Goal: Task Accomplishment & Management: Complete application form

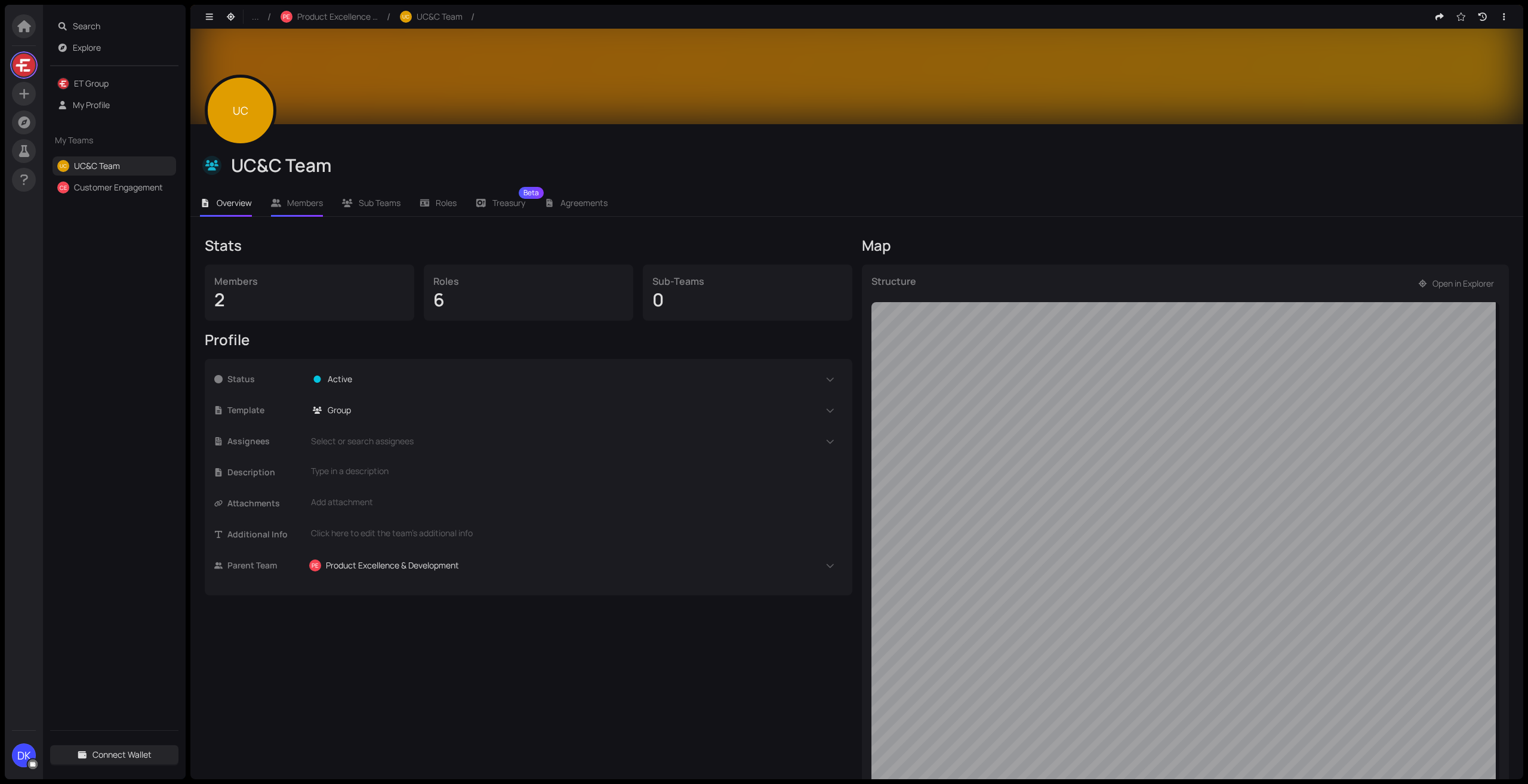
scroll to position [170, 0]
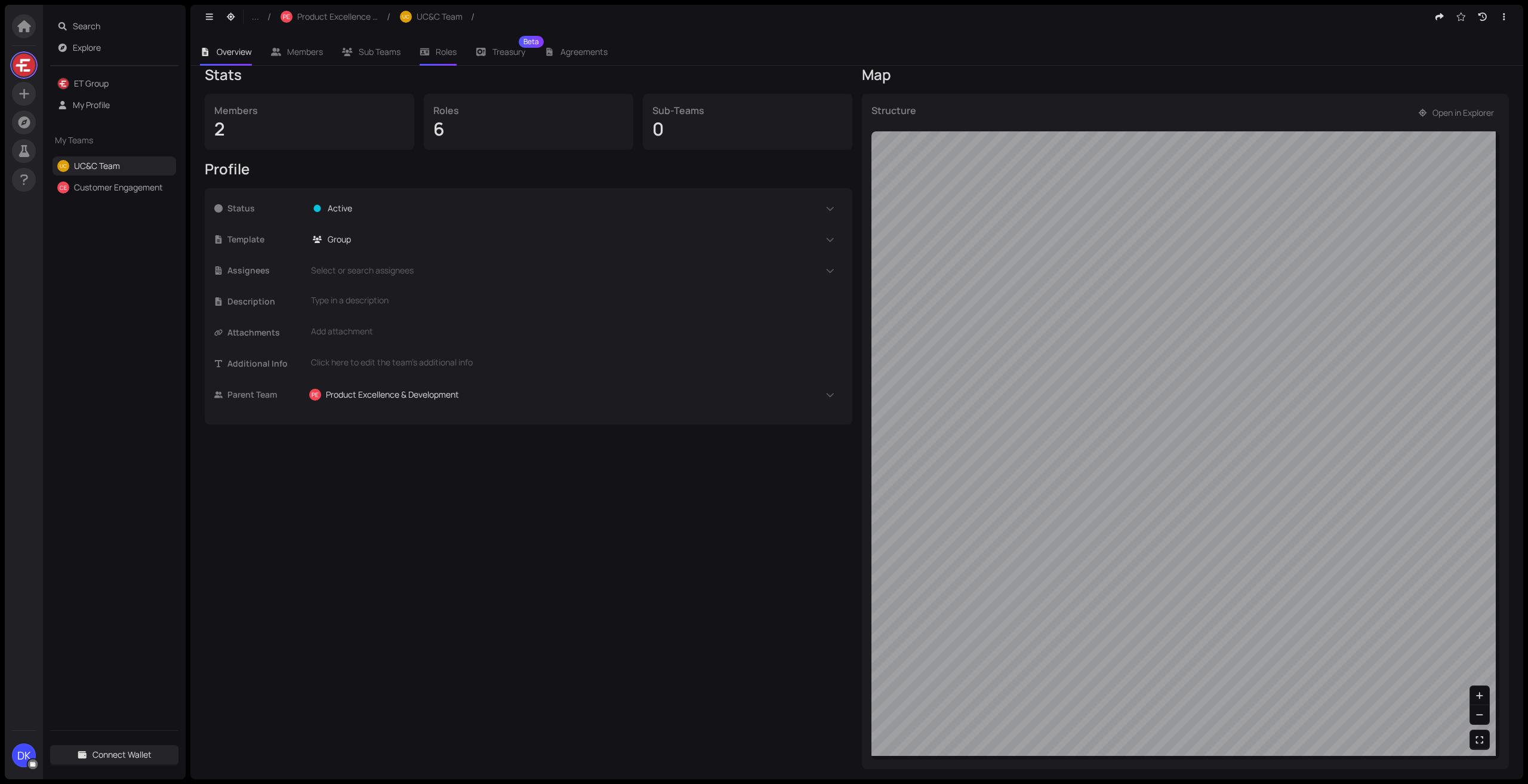
click at [429, 55] on icon at bounding box center [424, 52] width 9 height 7
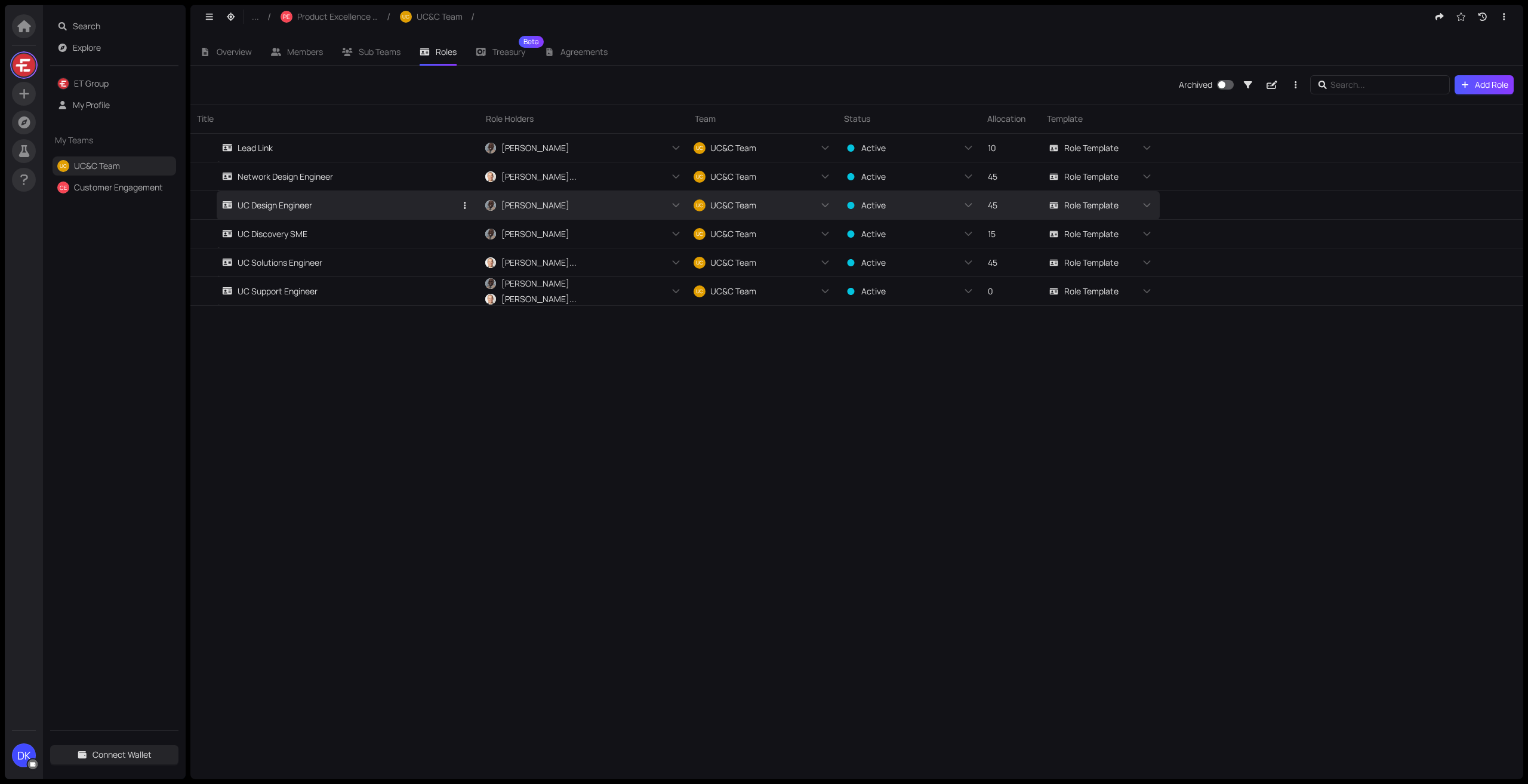
click at [363, 206] on link "UC Design Engineer" at bounding box center [339, 205] width 233 height 28
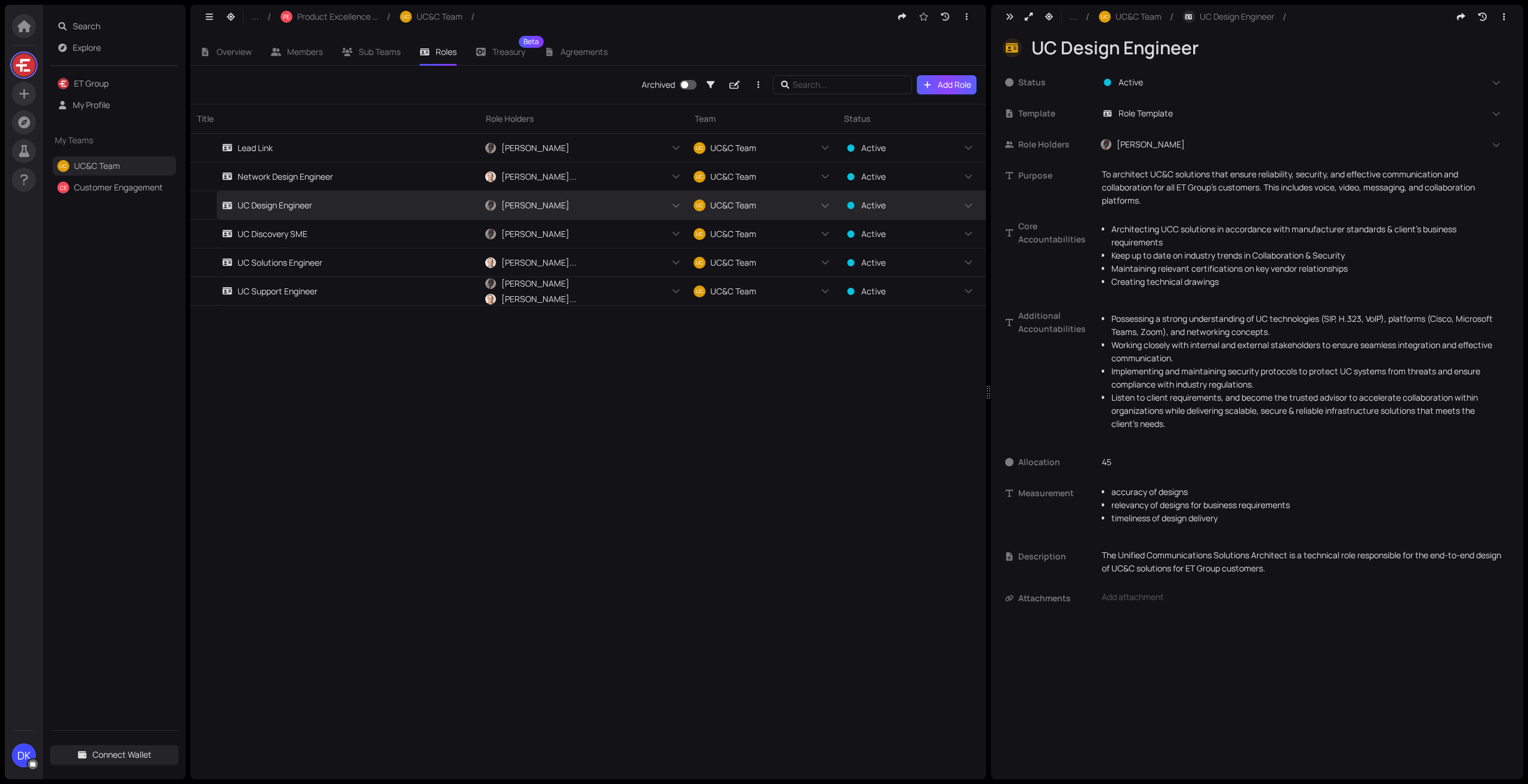
click at [945, 83] on span "Add Role" at bounding box center [954, 85] width 34 height 13
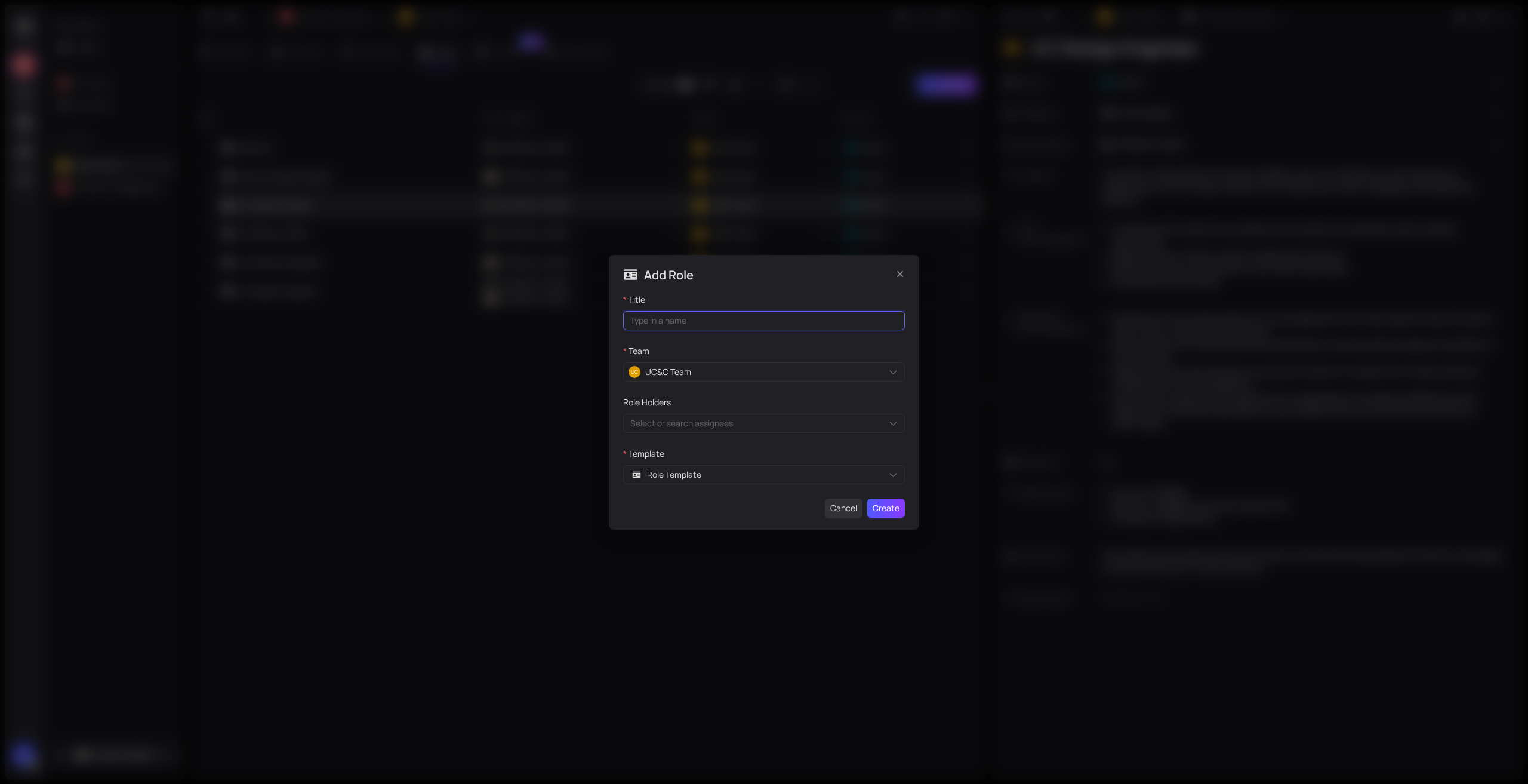
click at [732, 319] on input "Title" at bounding box center [763, 321] width 281 height 19
paste input "Process & Quality Analyst"
type input "Process & Quality Analyst"
click at [703, 427] on div "Select or search assignees" at bounding box center [763, 423] width 281 height 19
click at [708, 471] on div "Role Template" at bounding box center [763, 474] width 281 height 19
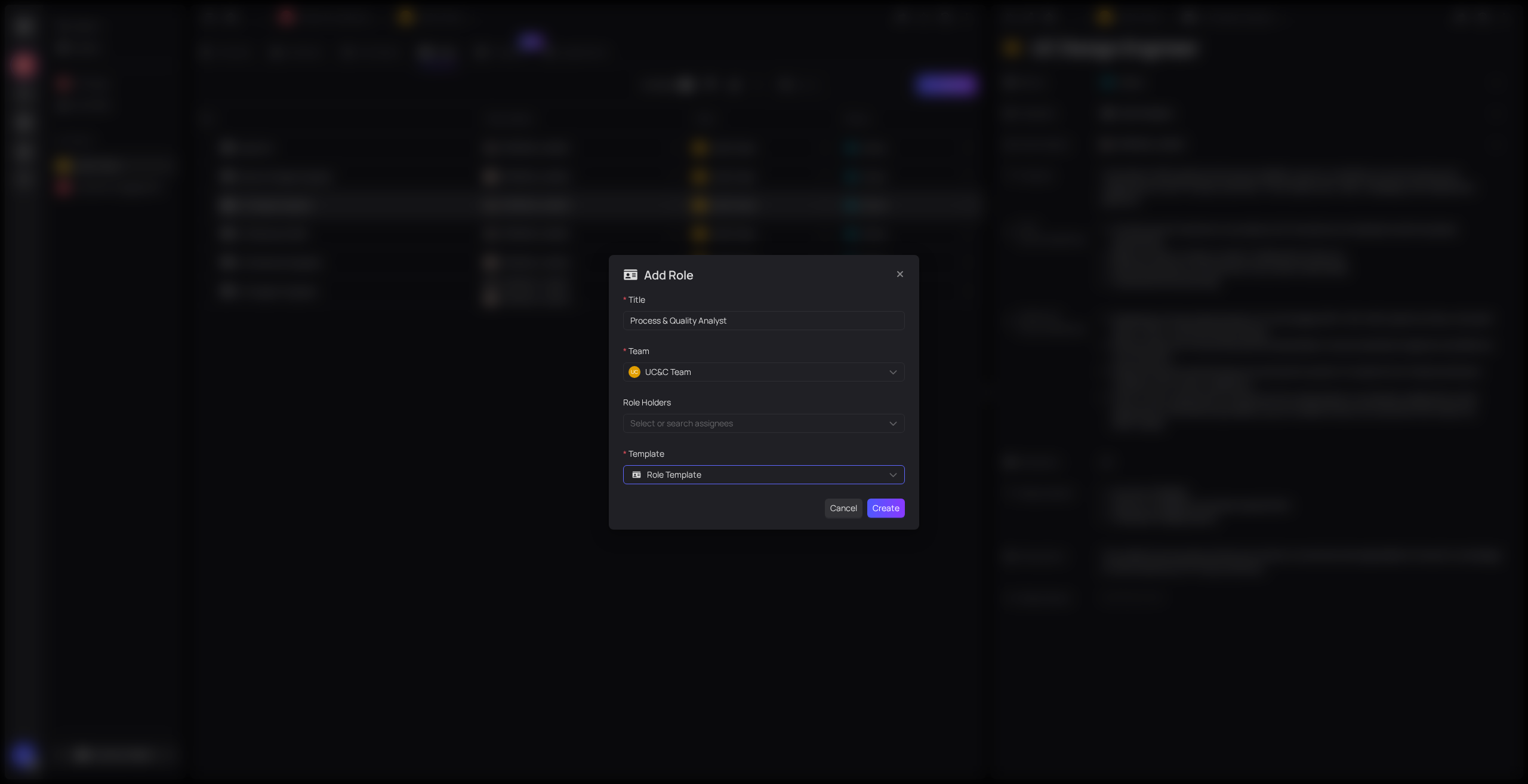
click at [895, 477] on div "Role Template Ajy10mb9j g69Rzo1Fm0j Cross Cut Circles Multi-Select Role Multi-U…" at bounding box center [763, 474] width 281 height 19
click at [876, 505] on span "Create" at bounding box center [885, 508] width 26 height 13
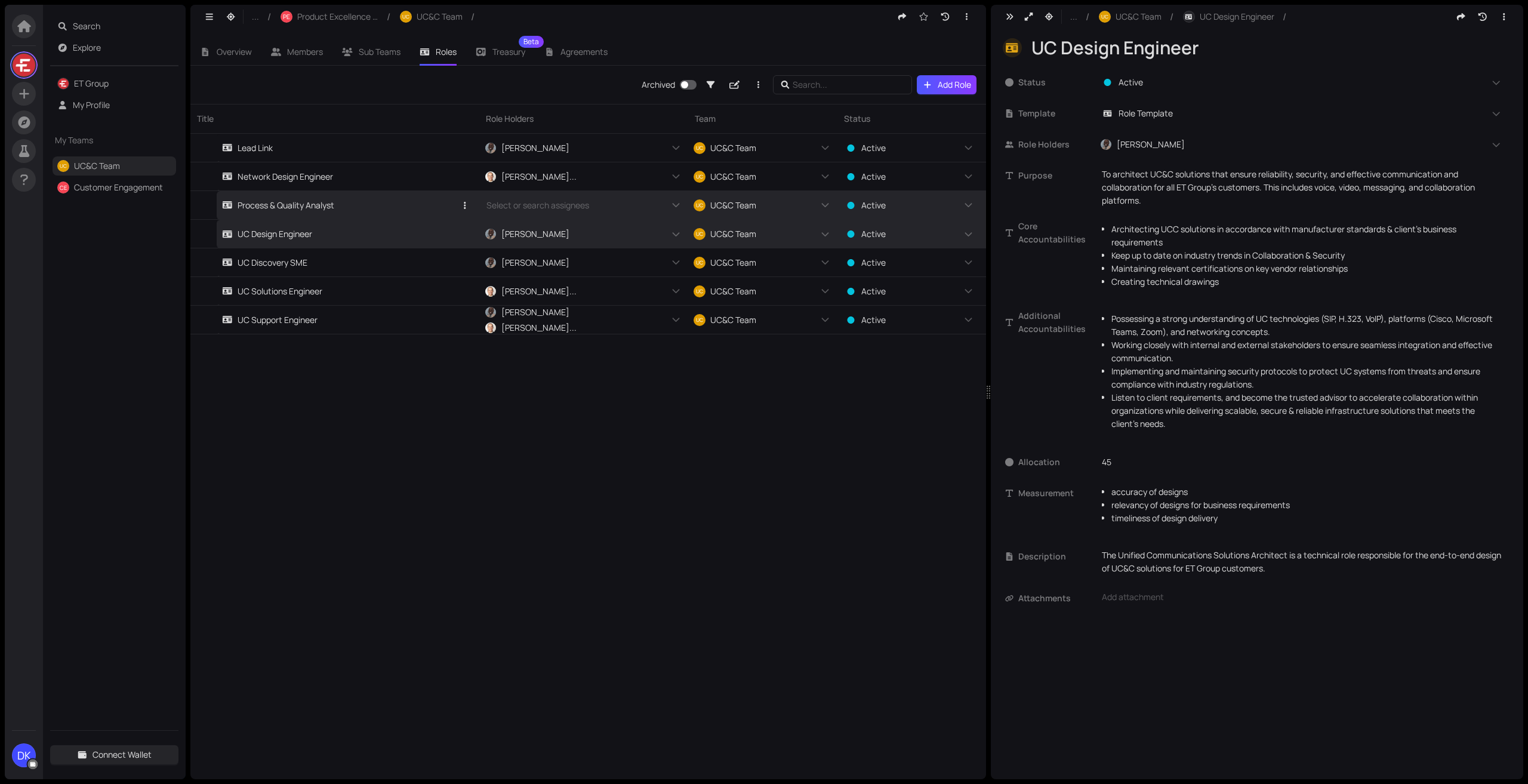
click at [362, 209] on link "Process & Quality Analyst" at bounding box center [339, 205] width 233 height 28
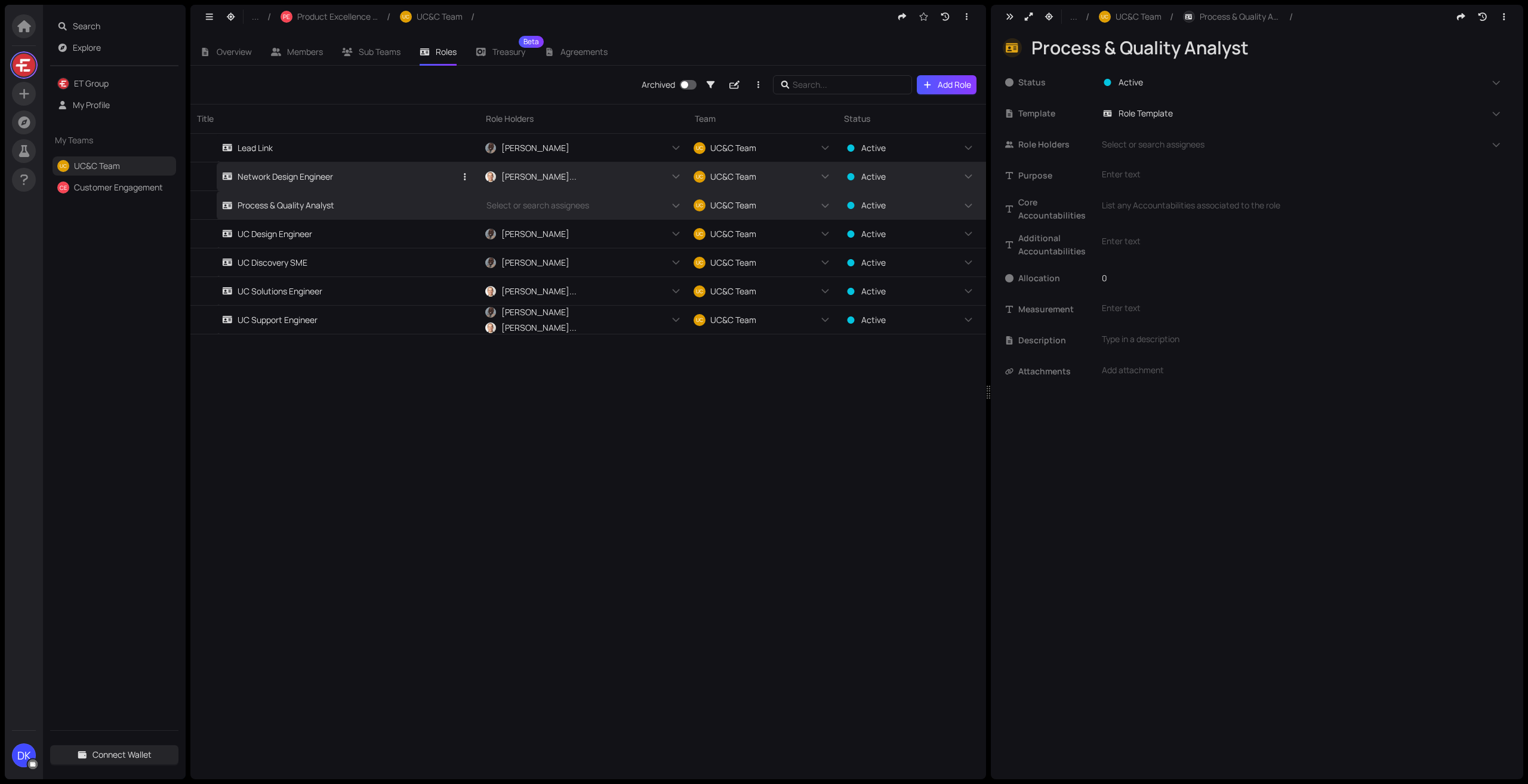
click at [367, 174] on link "Network Design Engineer" at bounding box center [339, 176] width 233 height 28
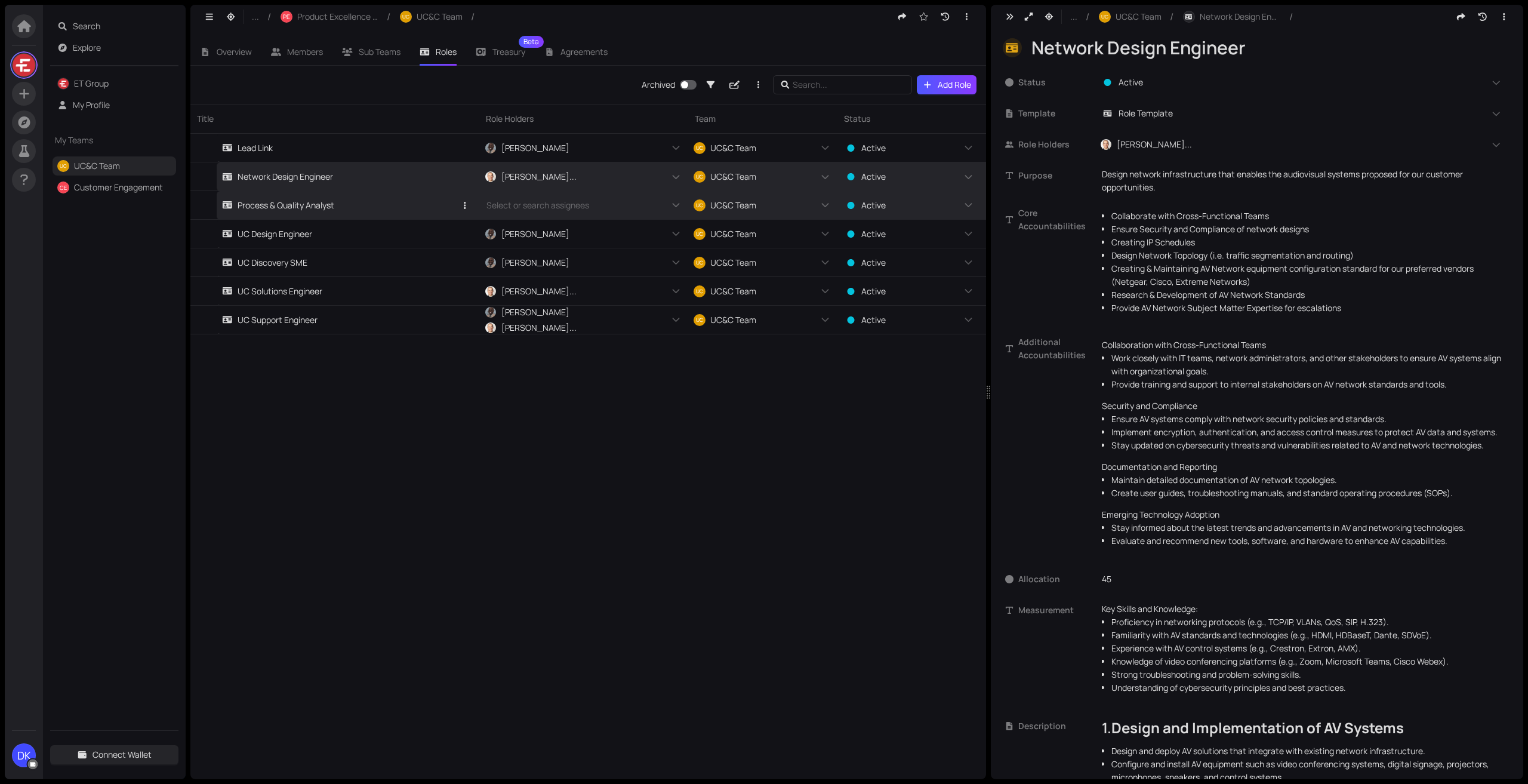
click at [379, 210] on link "Process & Quality Analyst" at bounding box center [339, 205] width 233 height 28
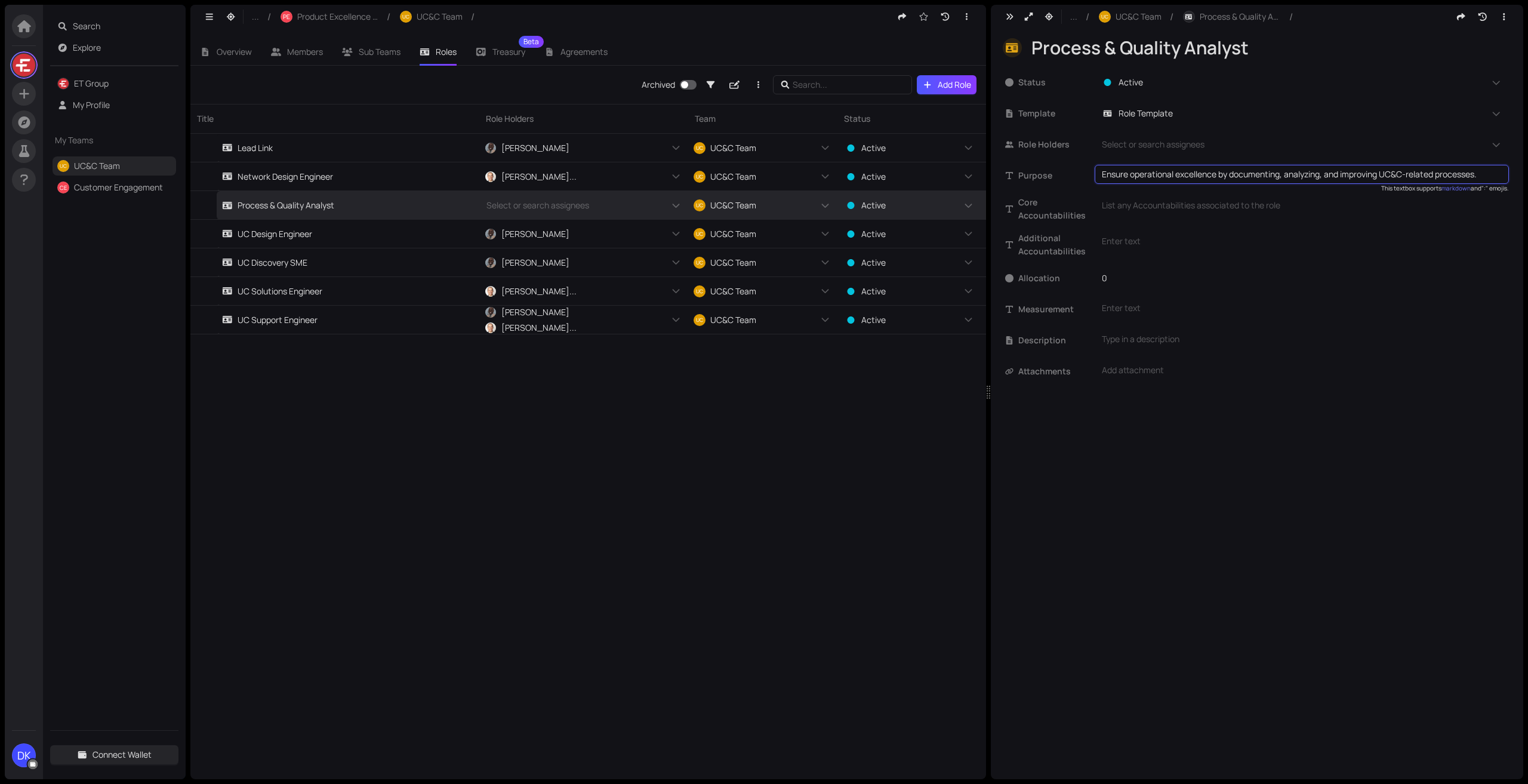
type textarea "Ensure operational excellence by documenting, analyzing, and improving UC&C-rel…"
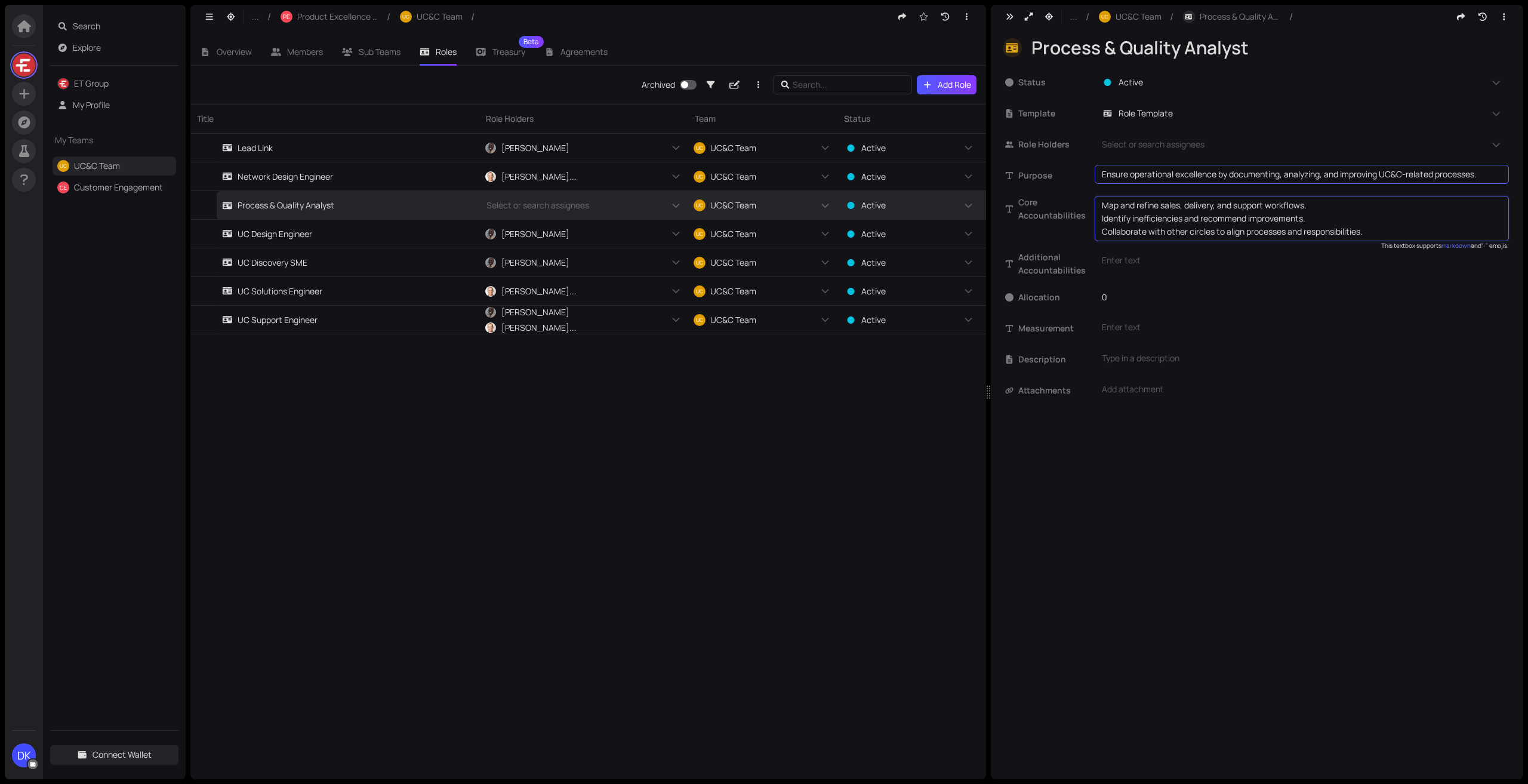
type textarea "Map and refine sales, delivery, and support workflows. Identify inefficiencies …"
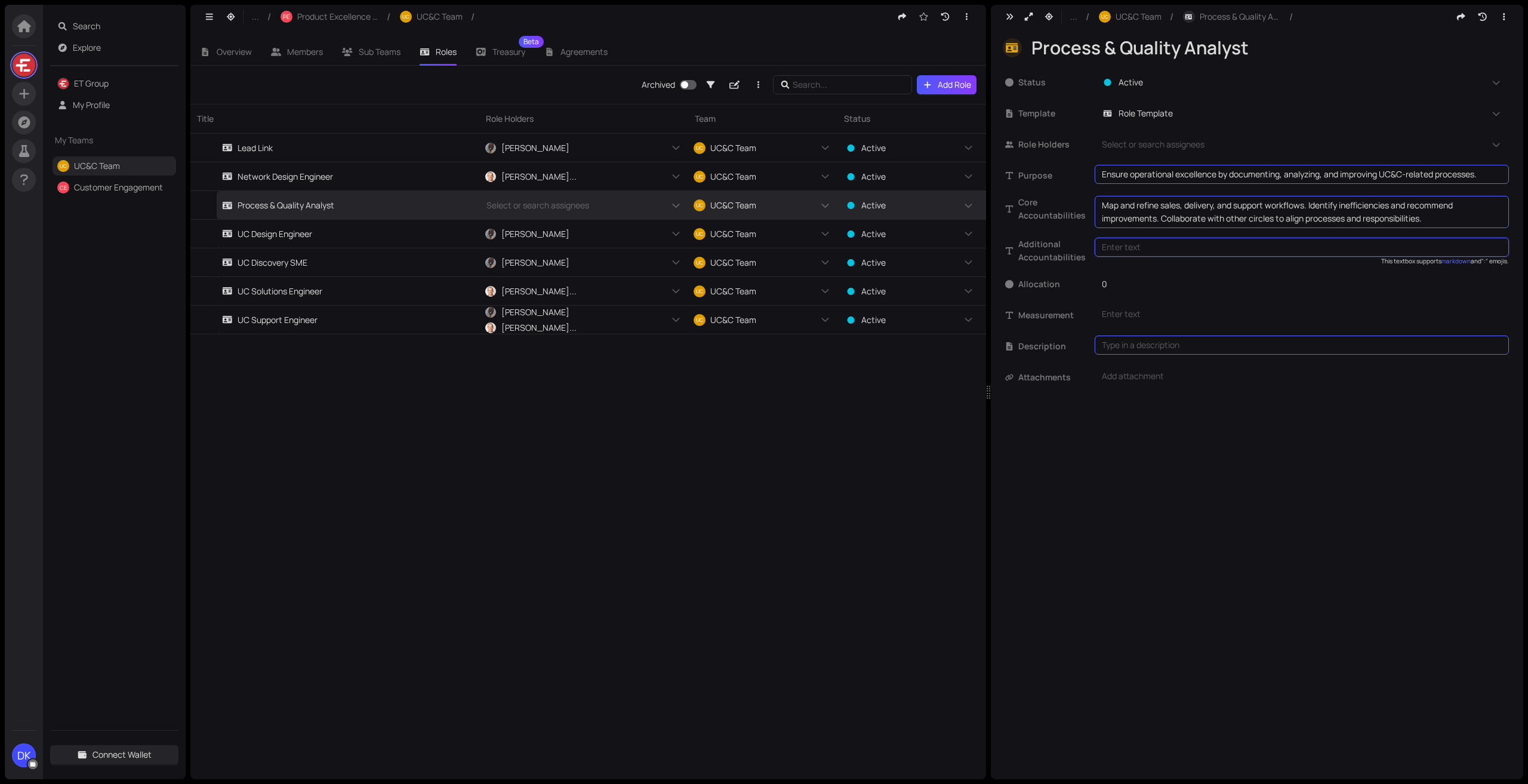
type textarea "Analytical mindset with experience in process improvement (Lean, Six Sigma, etc…"
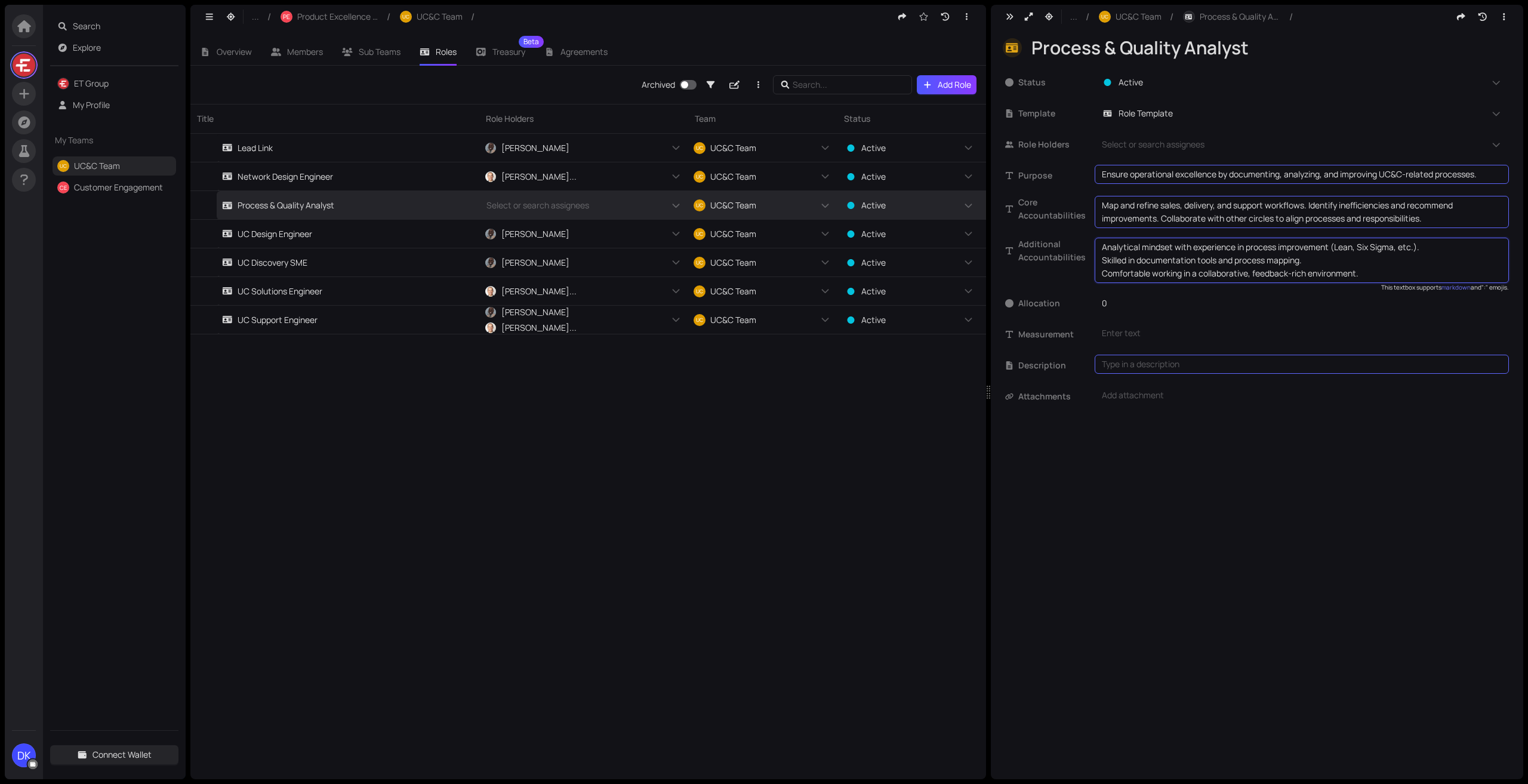
click at [1187, 479] on div "... / UC UC&C Team / Process & Quality Analyst / Process & Quality Analyst Stat…" at bounding box center [1257, 392] width 533 height 774
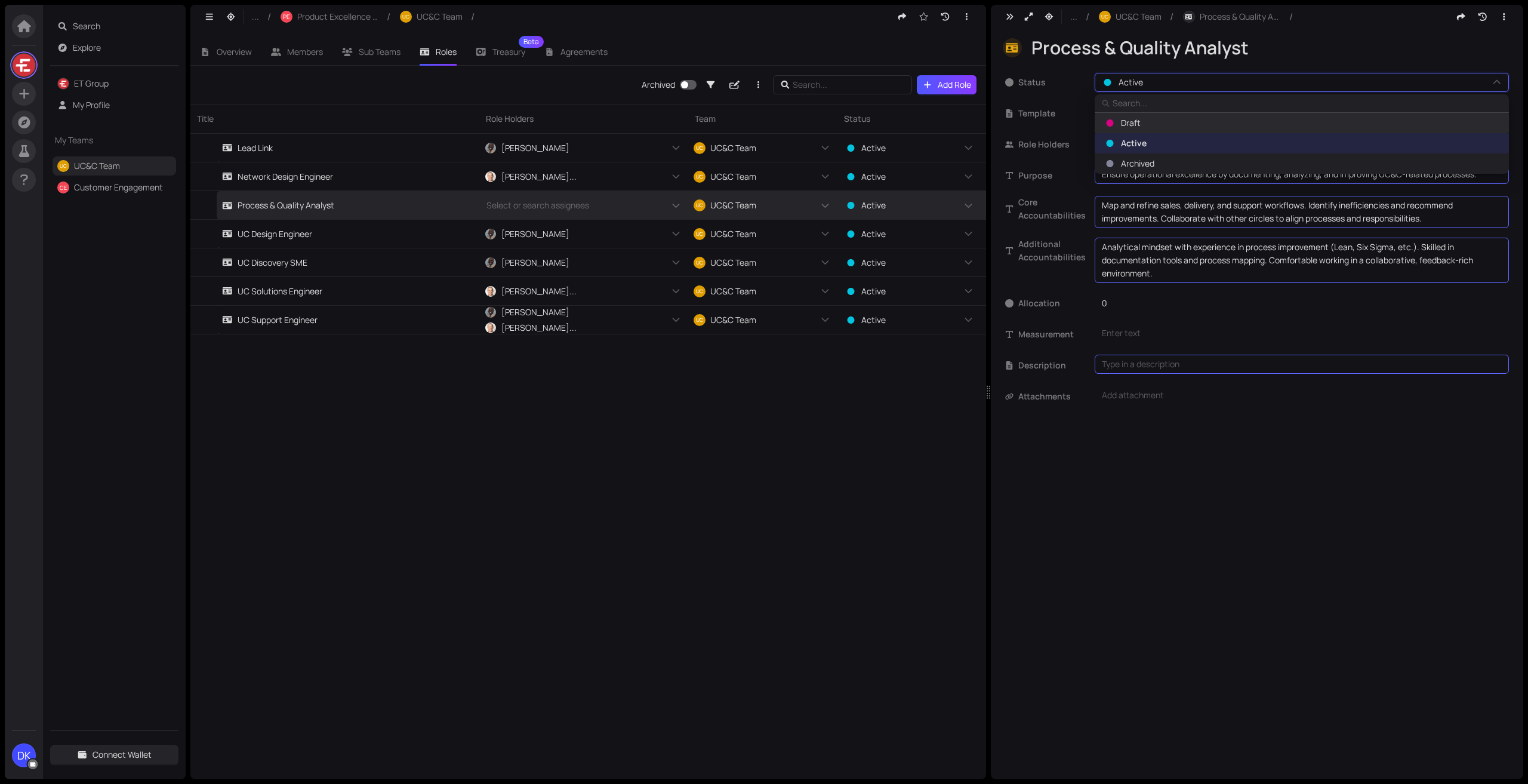
click at [1427, 120] on span "Draft" at bounding box center [1301, 123] width 399 height 13
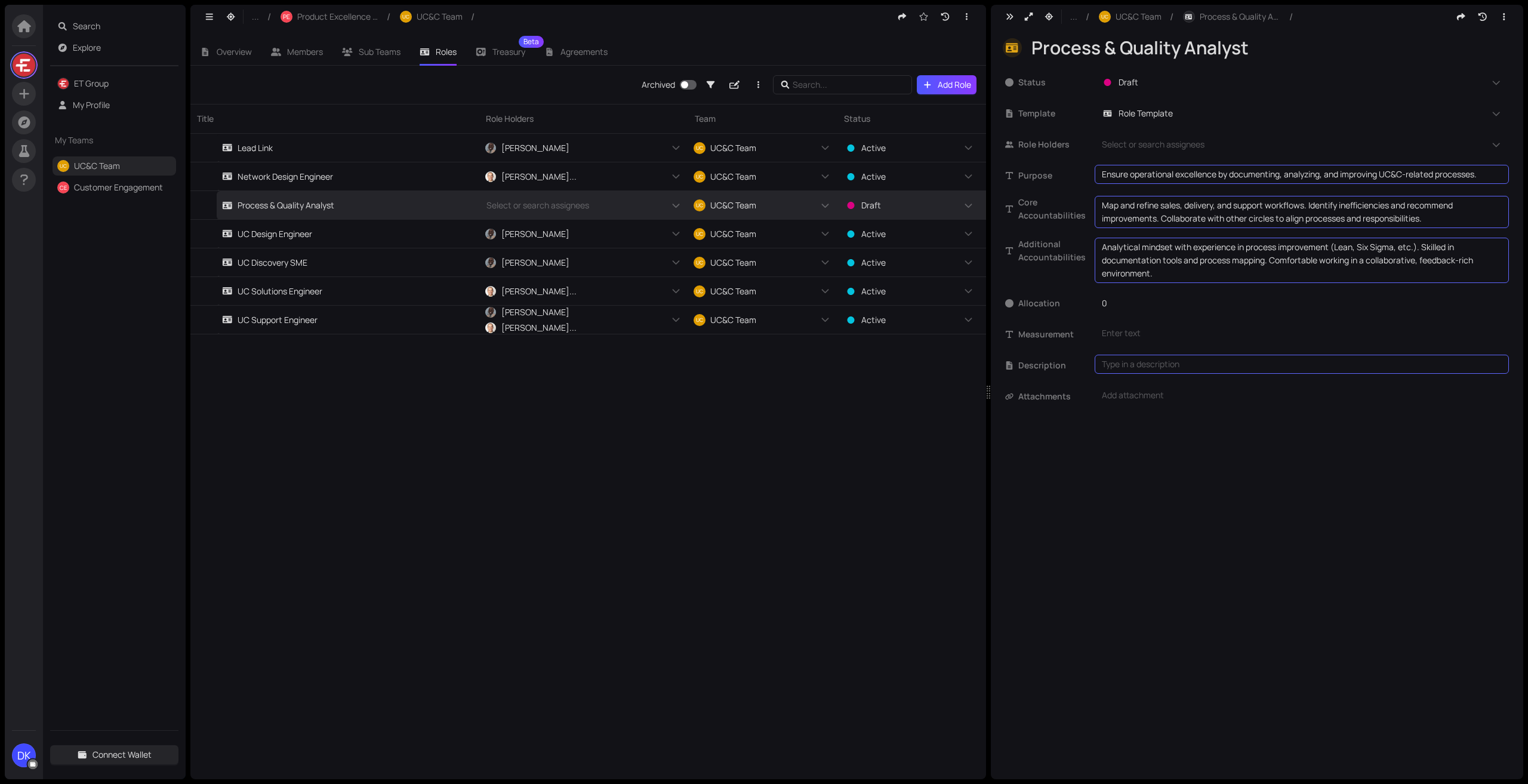
click at [828, 494] on div "Title Role Holders Team Status Allocation Template Lead Link [PERSON_NAME] + 0 …" at bounding box center [588, 442] width 796 height 676
click at [943, 87] on span "Add Role" at bounding box center [954, 85] width 34 height 13
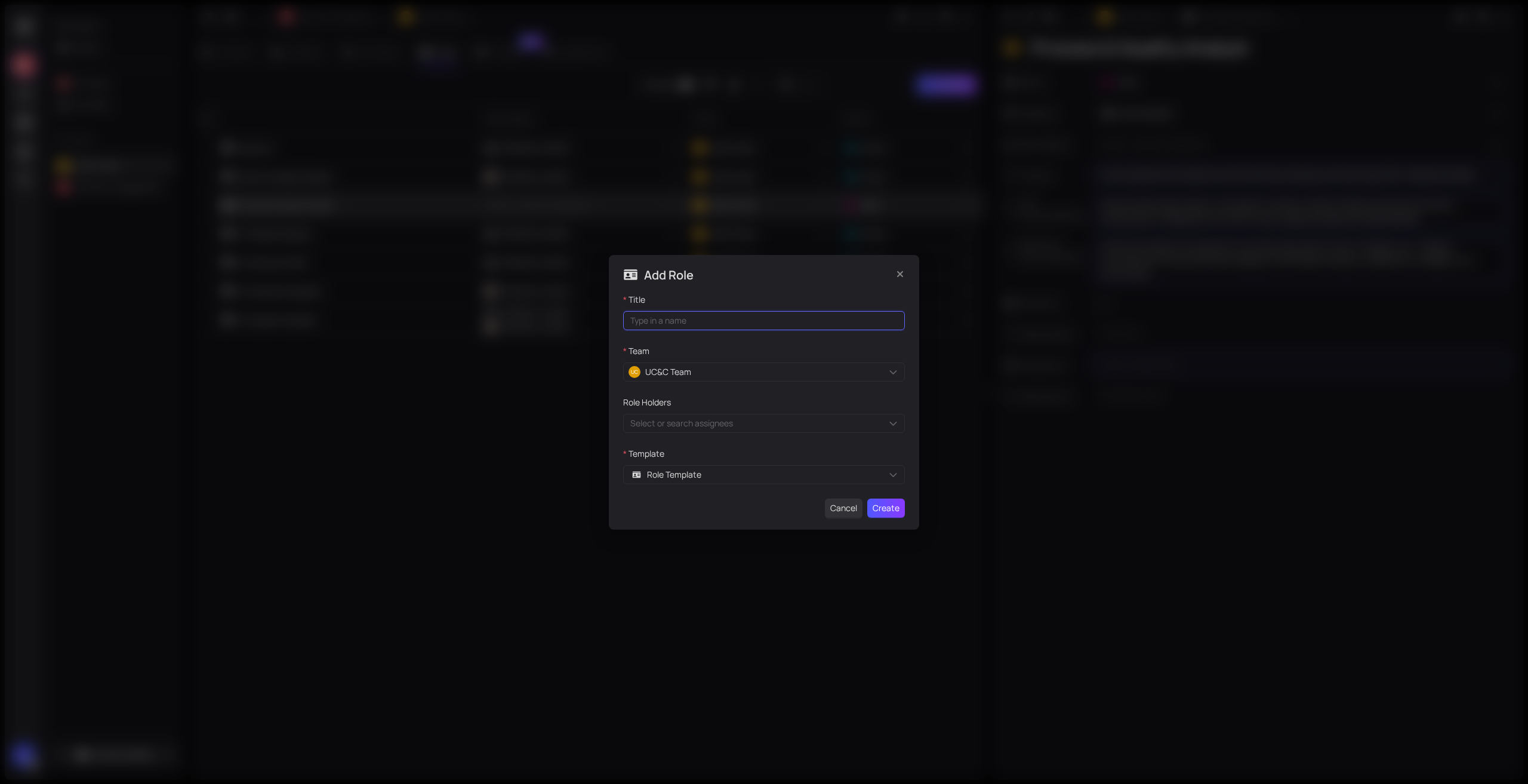
click at [763, 316] on input "Title" at bounding box center [763, 321] width 281 height 19
type input "Training & Enablement Lead"
click at [894, 513] on span "Create" at bounding box center [885, 508] width 26 height 13
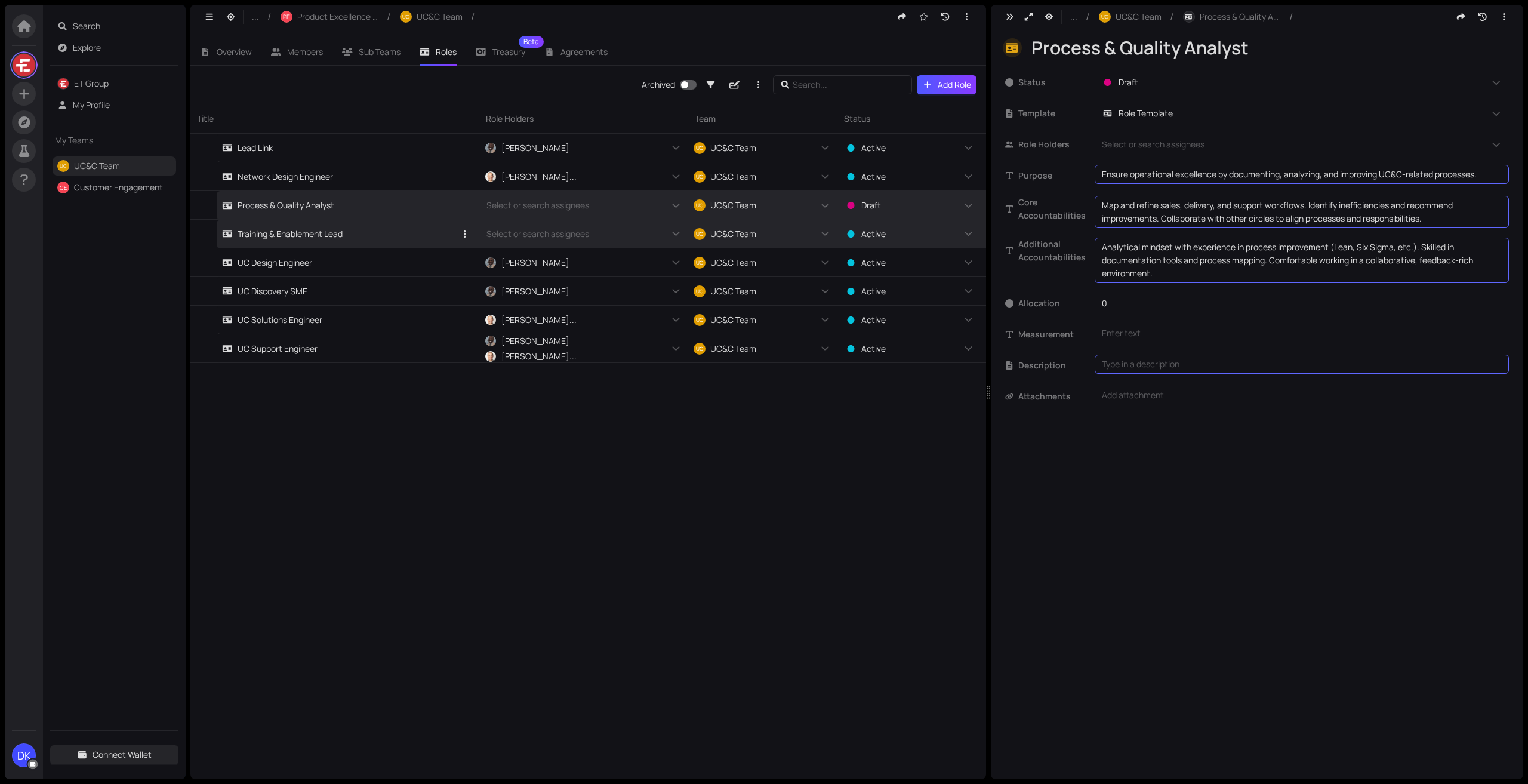
click at [381, 243] on link "Training & Enablement Lead" at bounding box center [339, 233] width 233 height 28
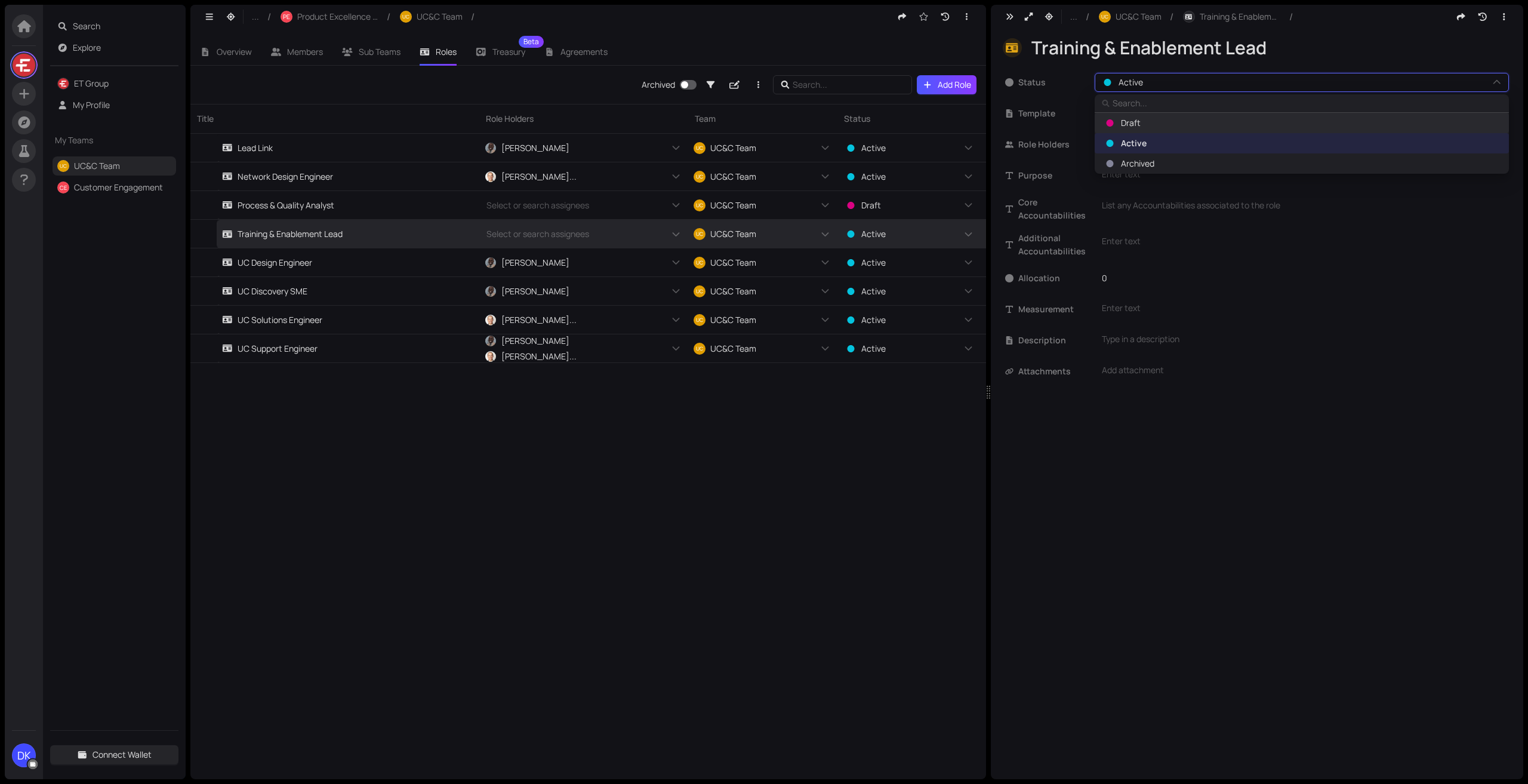
click at [1213, 119] on span "Draft" at bounding box center [1301, 123] width 399 height 13
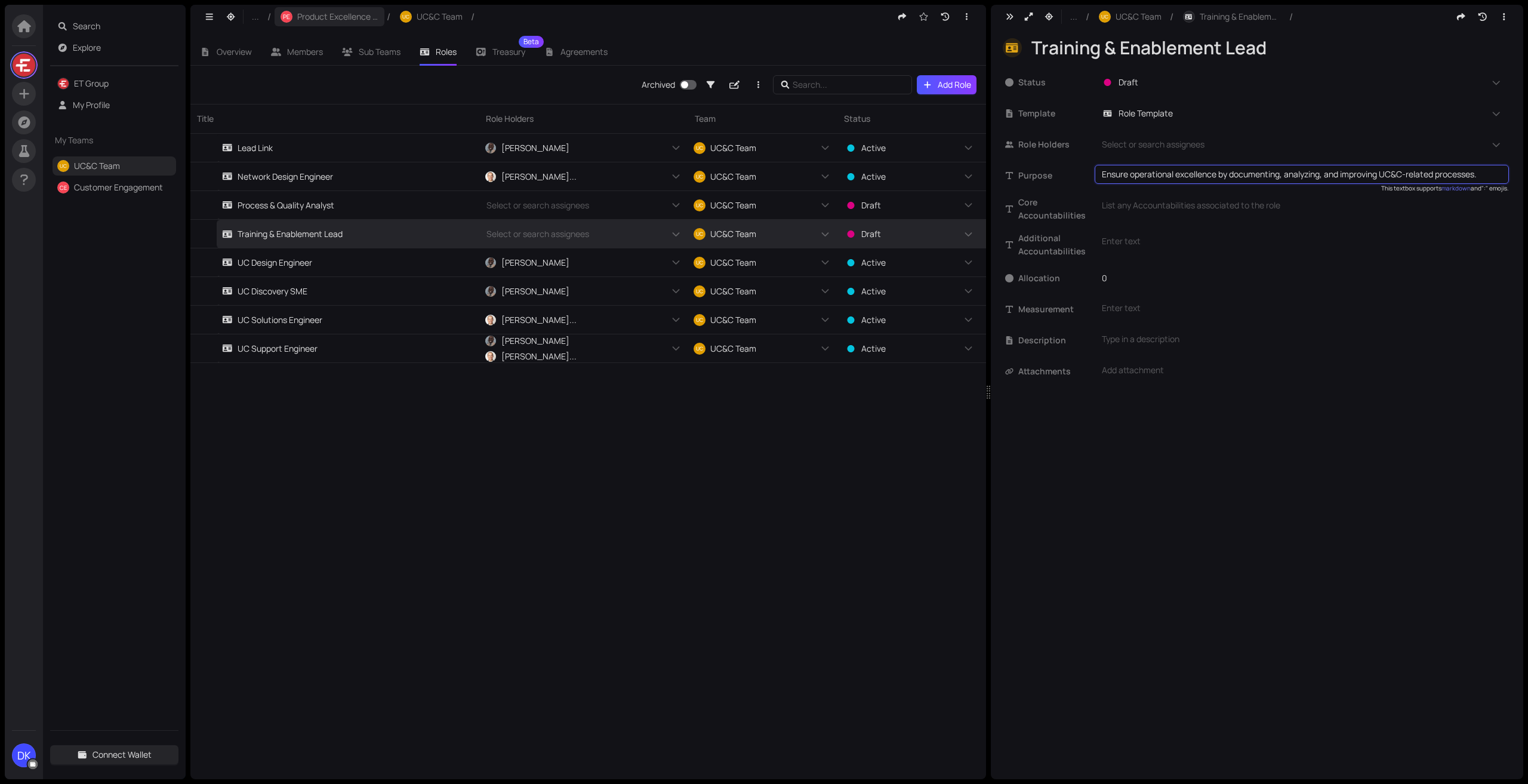
type textarea "Ensure operational excellence by documenting, analyzing, and improving UC&C-rel…"
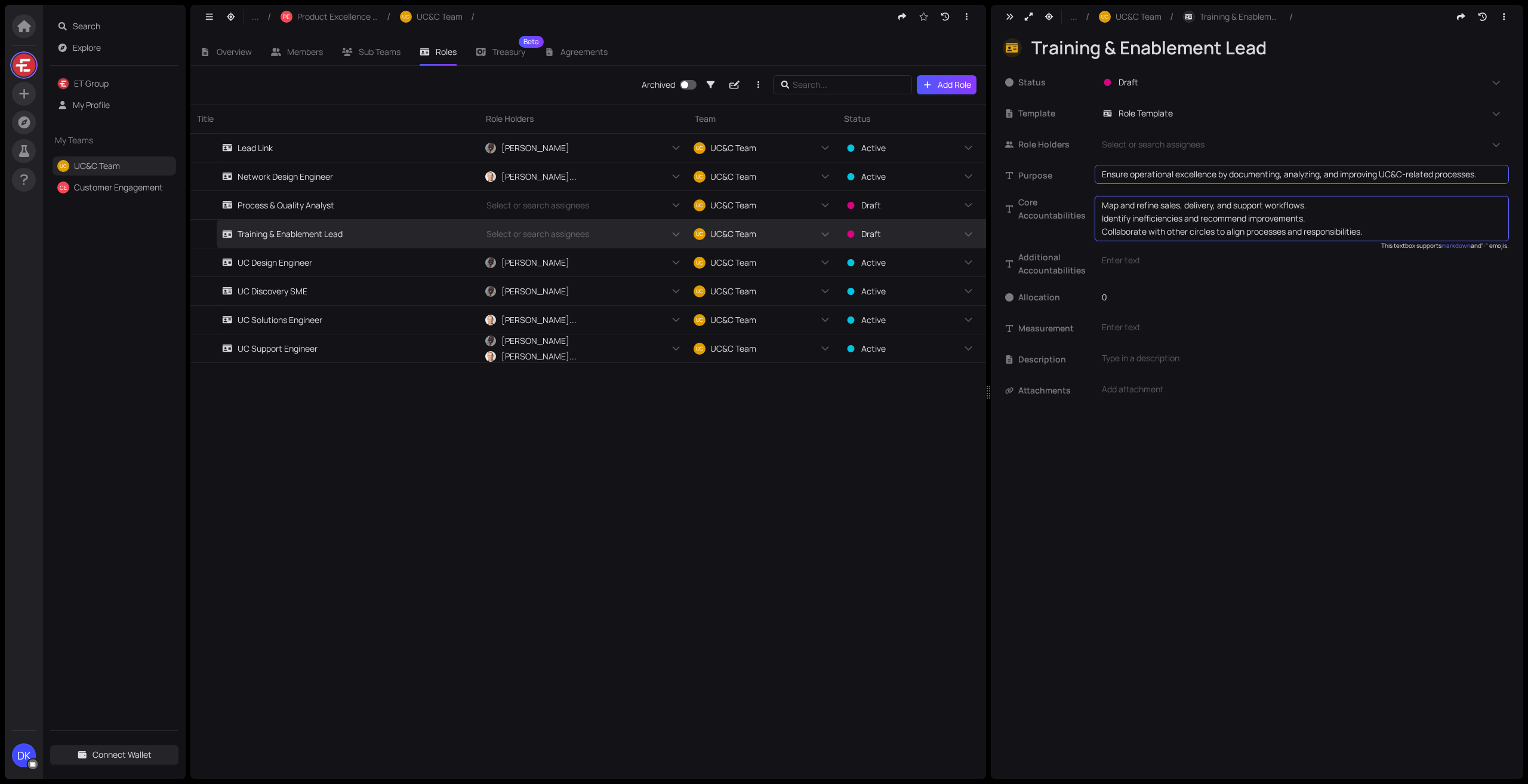
type textarea "Map and refine sales, delivery, and support workflows. Identify inefficiencies …"
type textarea "Empower internal and external stakeholders through effective training and enabl…"
type textarea "Develop and deliver training programs and materials. Facilitate knowledge shari…"
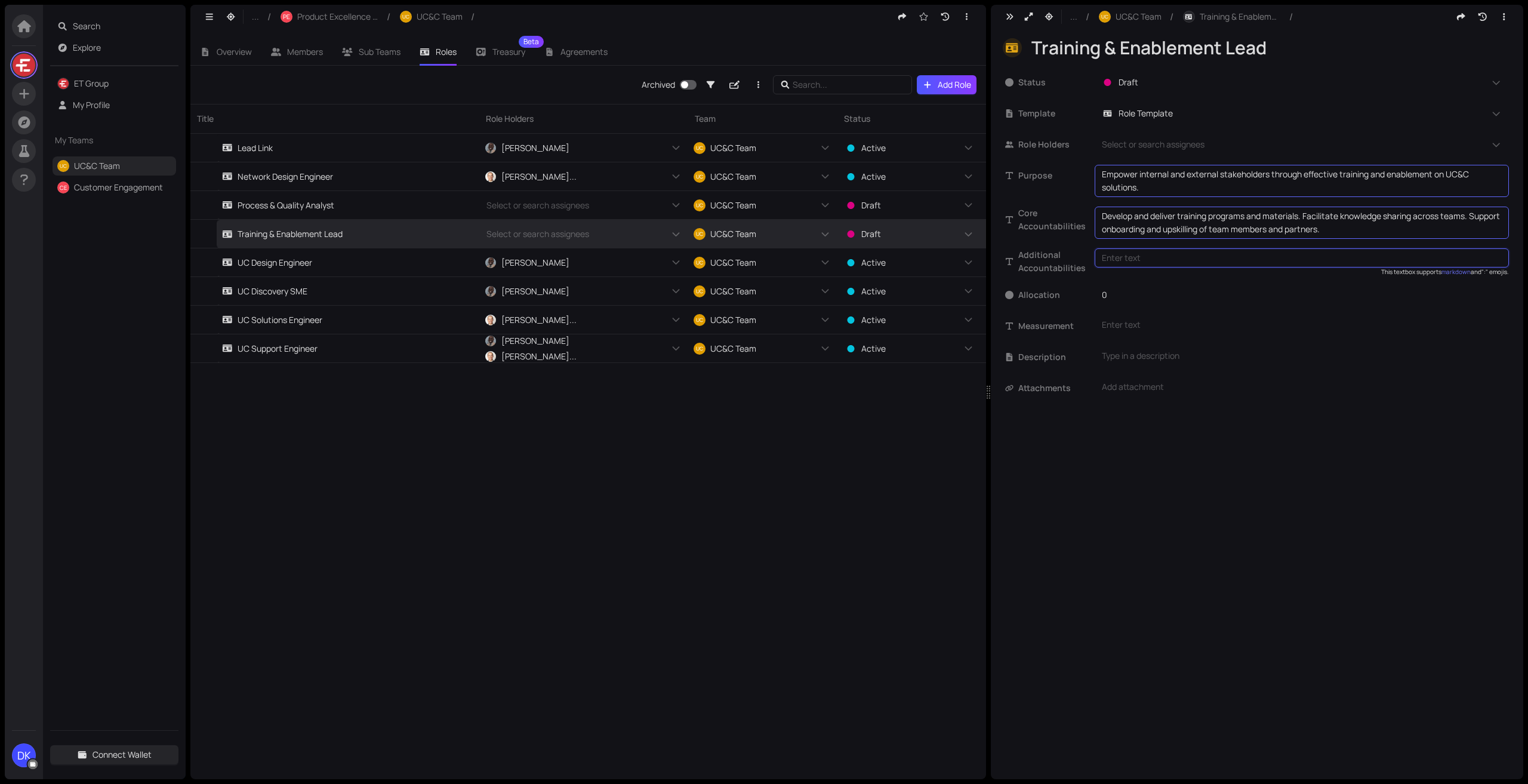
type textarea "Strong instructional design and facilitation skills. Experience with LMS platfo…"
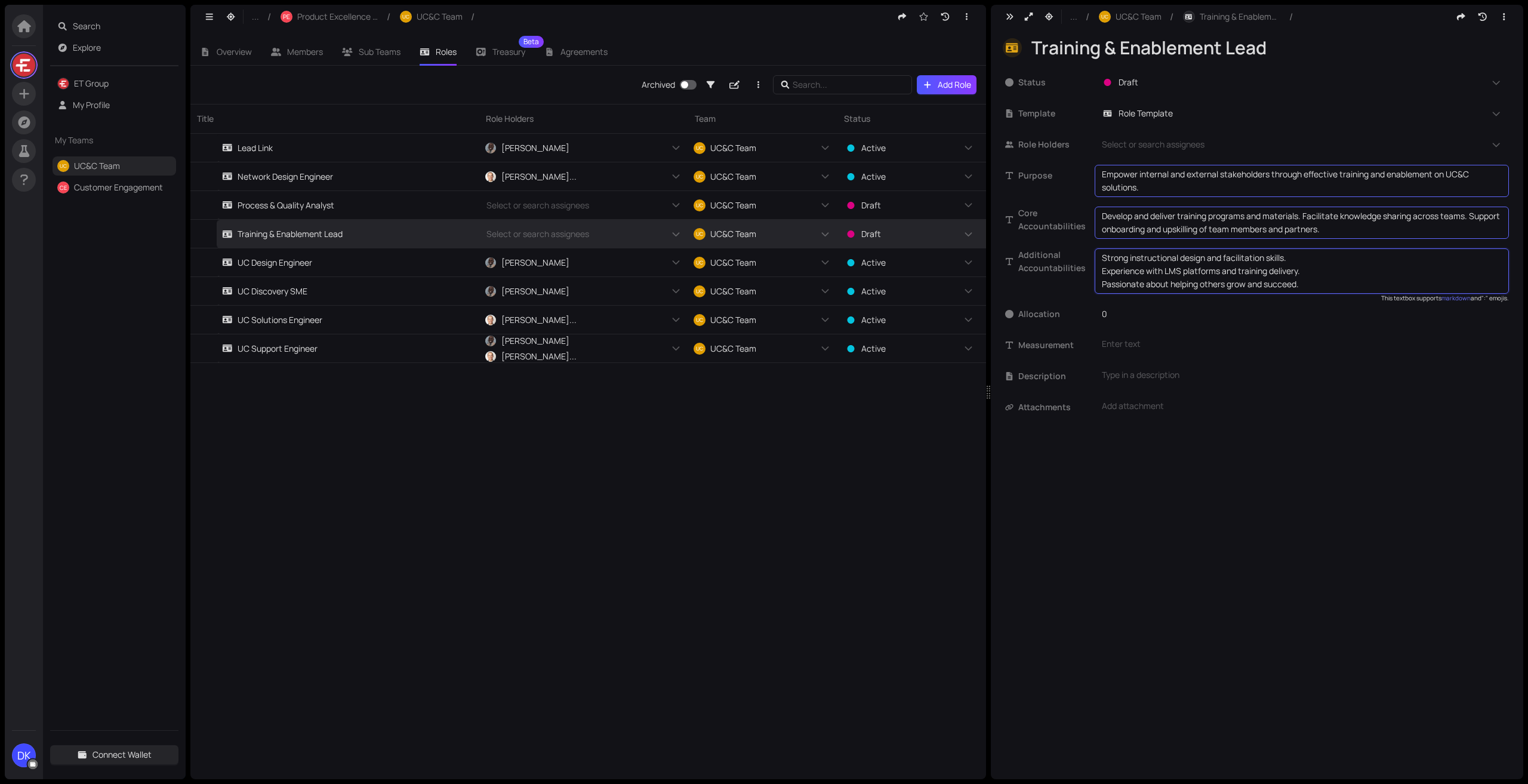
click at [1039, 260] on span "Additional Accountabilities" at bounding box center [1056, 261] width 76 height 26
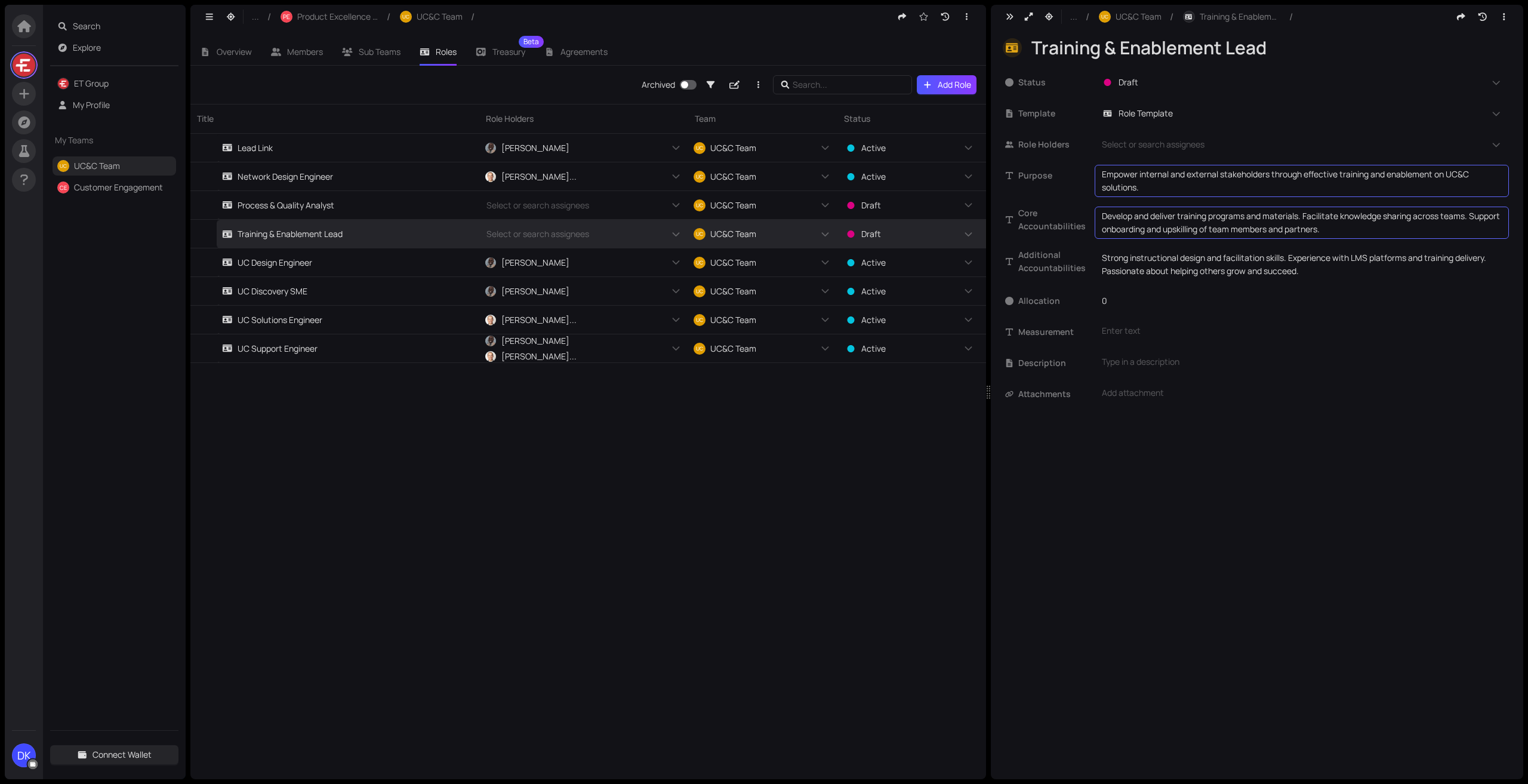
click at [749, 412] on div "Title Role Holders Team Status Allocation Template Lead Link [PERSON_NAME] + 0 …" at bounding box center [588, 442] width 796 height 676
